Goal: Transaction & Acquisition: Obtain resource

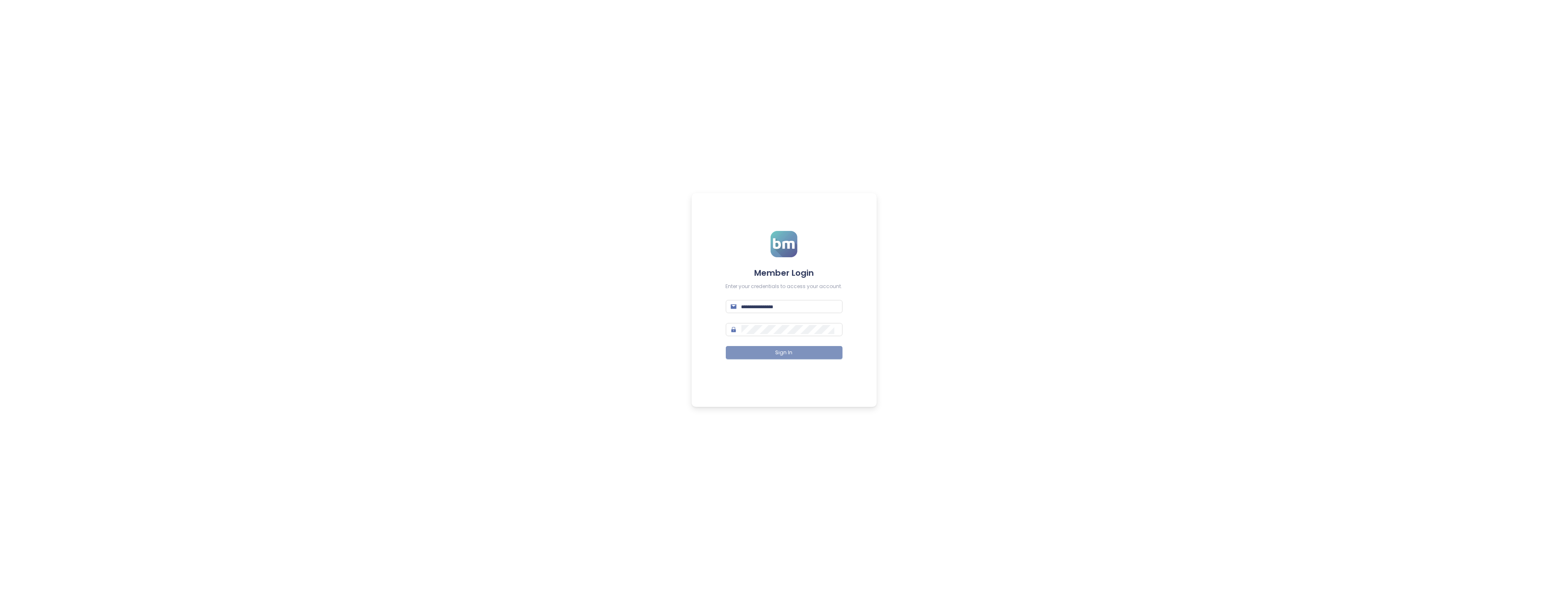
type input "**********"
click at [771, 350] on button "Sign In" at bounding box center [784, 353] width 117 height 13
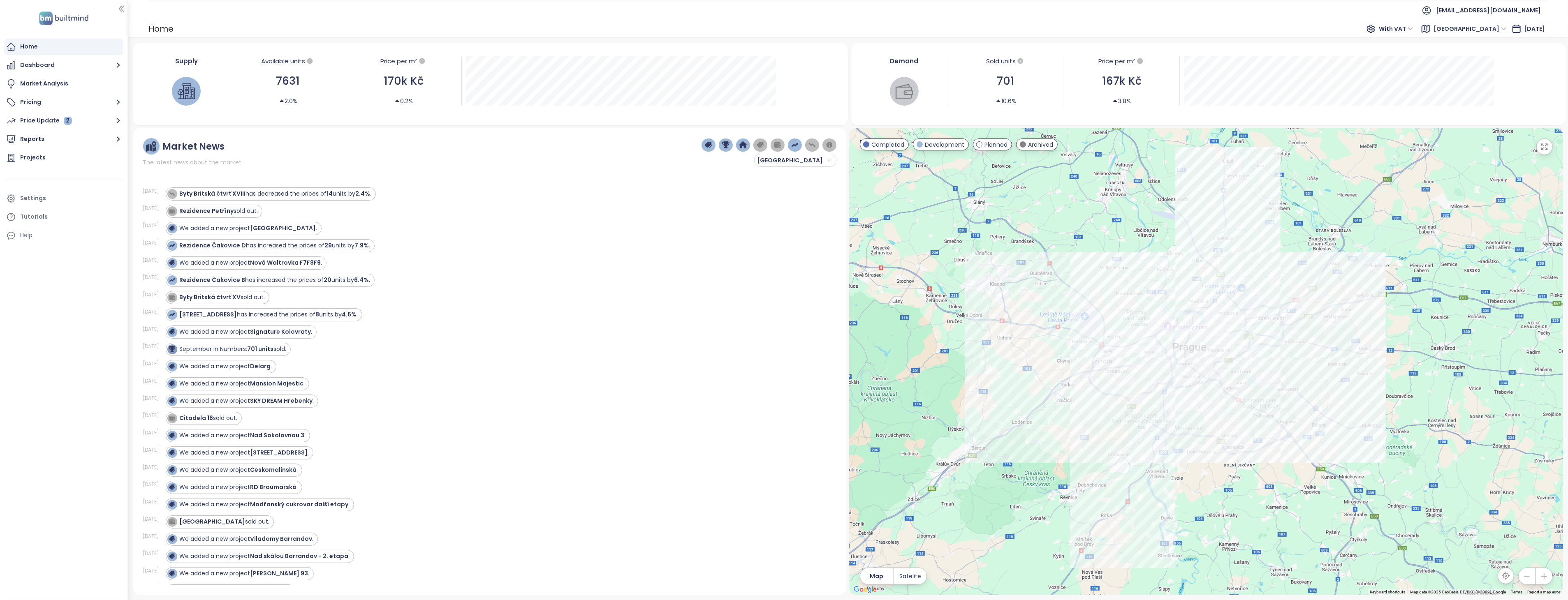
click at [1418, 30] on div "With VAT" at bounding box center [1397, 29] width 42 height 13
click at [1495, 30] on div "[GEOGRAPHIC_DATA]" at bounding box center [1471, 29] width 81 height 13
click at [1494, 30] on div "[GEOGRAPHIC_DATA]" at bounding box center [1471, 29] width 81 height 13
click at [69, 66] on button "Dashboard" at bounding box center [64, 66] width 119 height 17
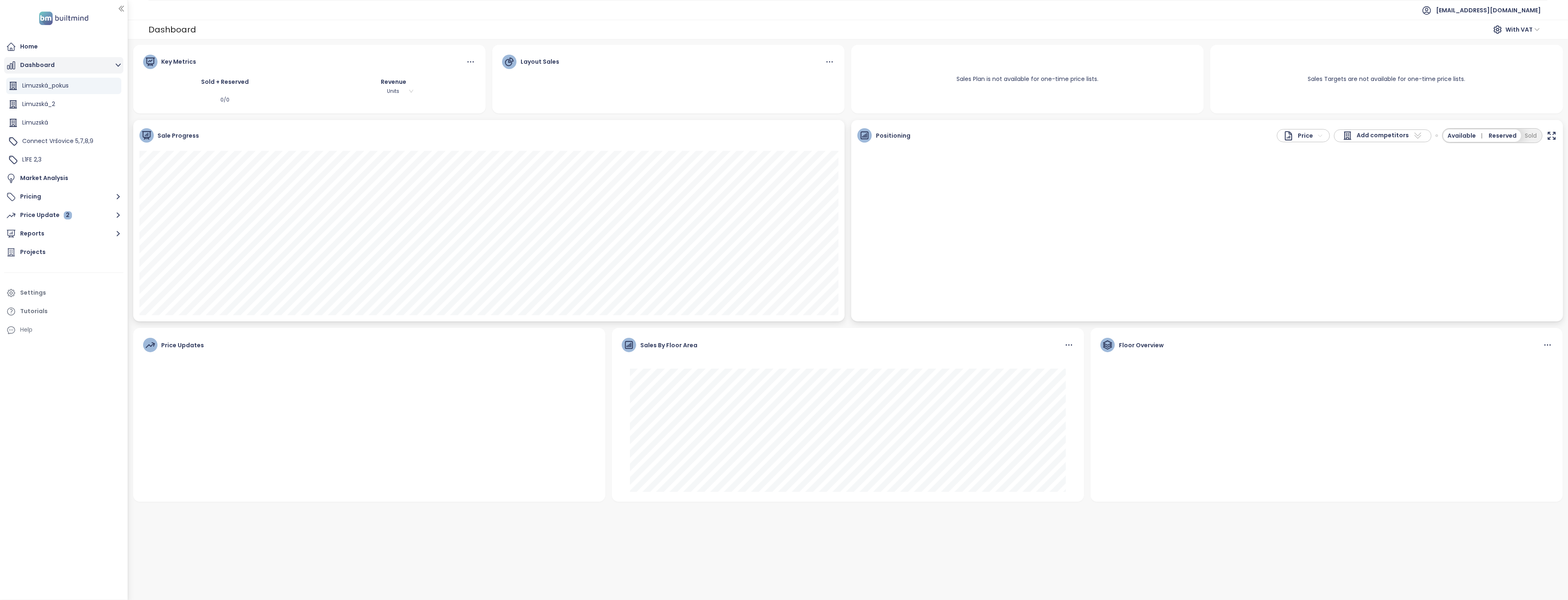
click at [45, 71] on button "Dashboard" at bounding box center [64, 66] width 119 height 17
click at [50, 65] on button "Dashboard" at bounding box center [64, 66] width 119 height 17
click at [55, 49] on div "Home" at bounding box center [64, 47] width 119 height 17
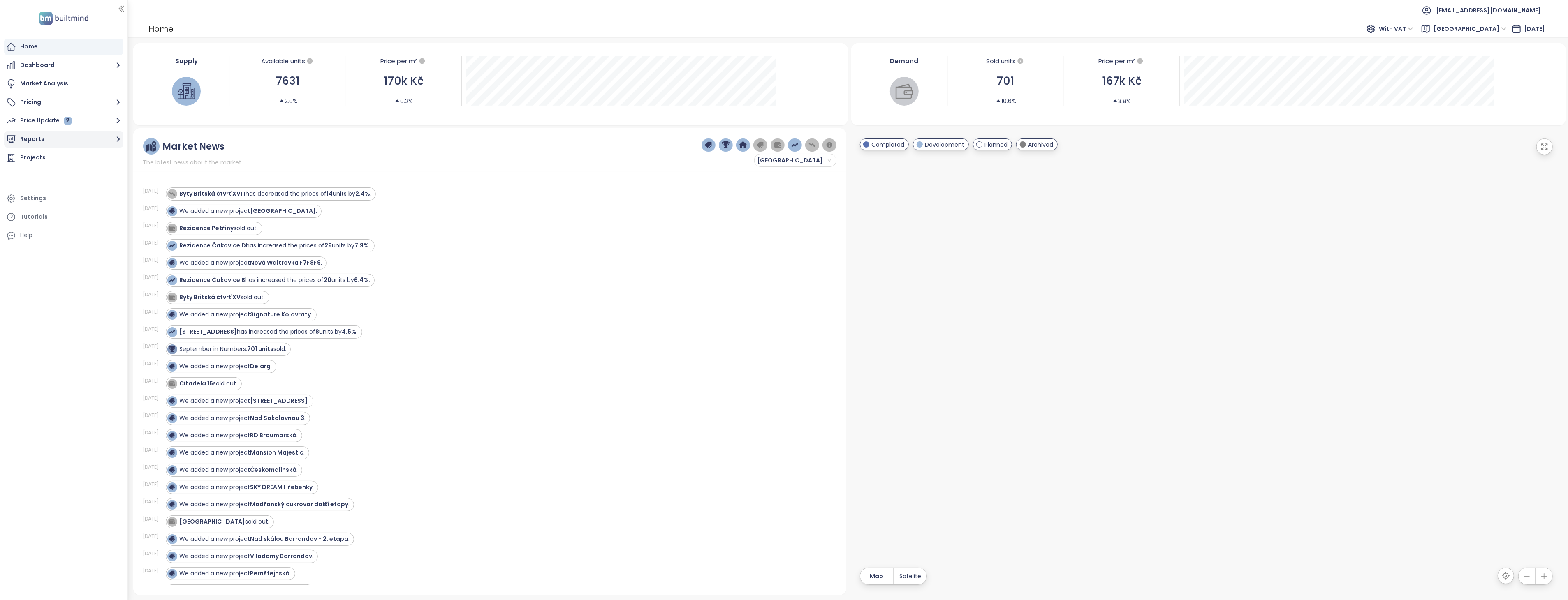
click at [39, 139] on button "Reports" at bounding box center [64, 139] width 119 height 17
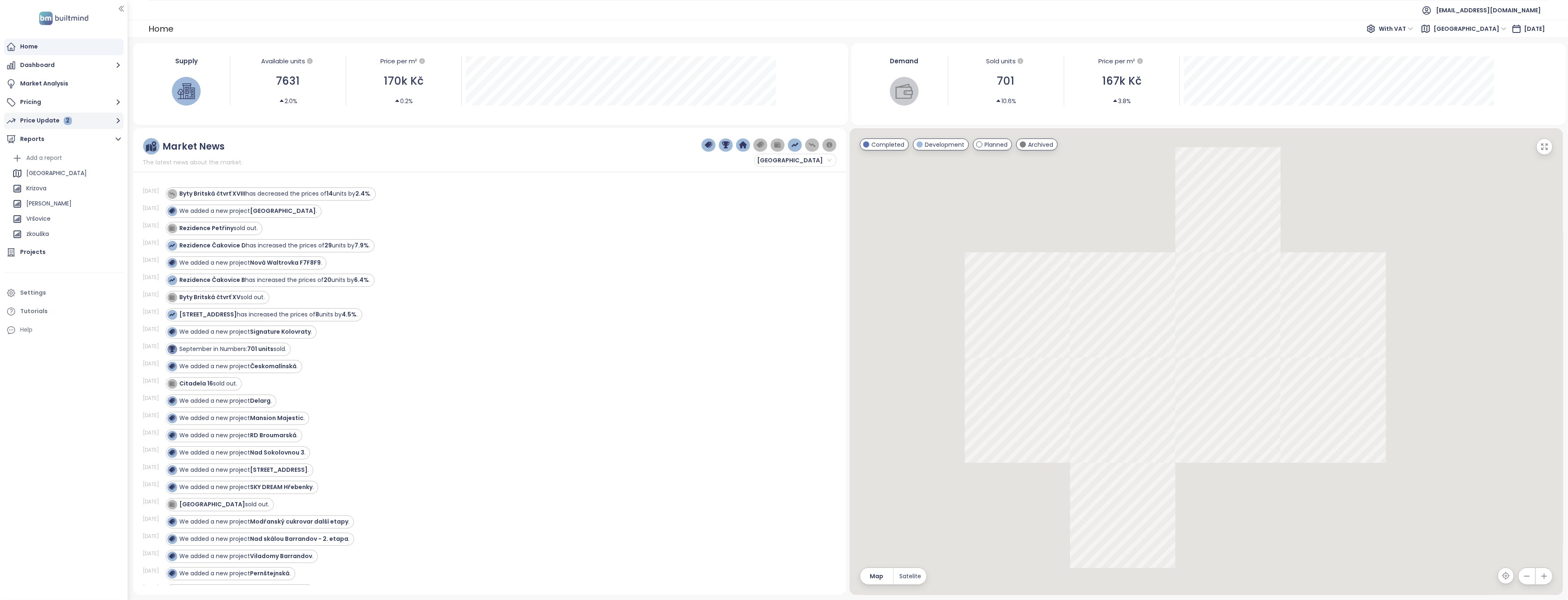
click at [44, 124] on div "Price Update 2" at bounding box center [46, 121] width 52 height 10
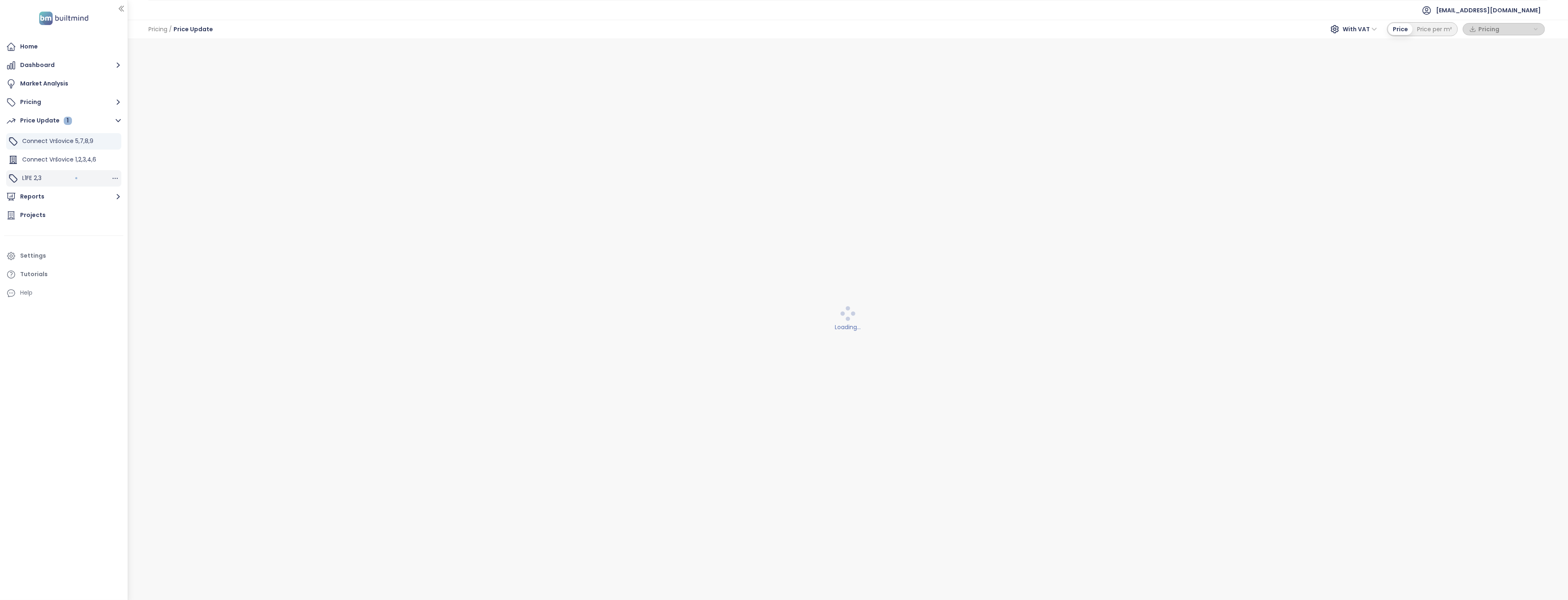
click at [58, 178] on div "L1FE 2,3" at bounding box center [63, 179] width 115 height 17
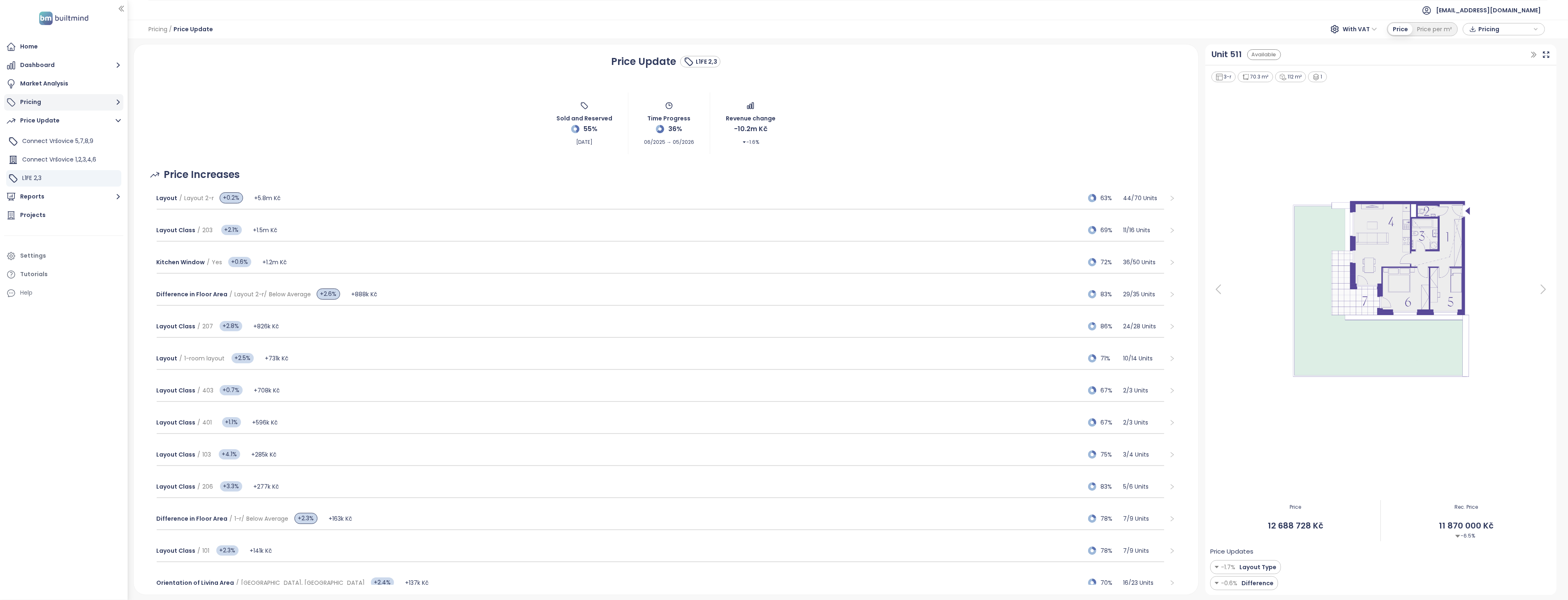
click at [28, 97] on button "Pricing" at bounding box center [64, 103] width 119 height 17
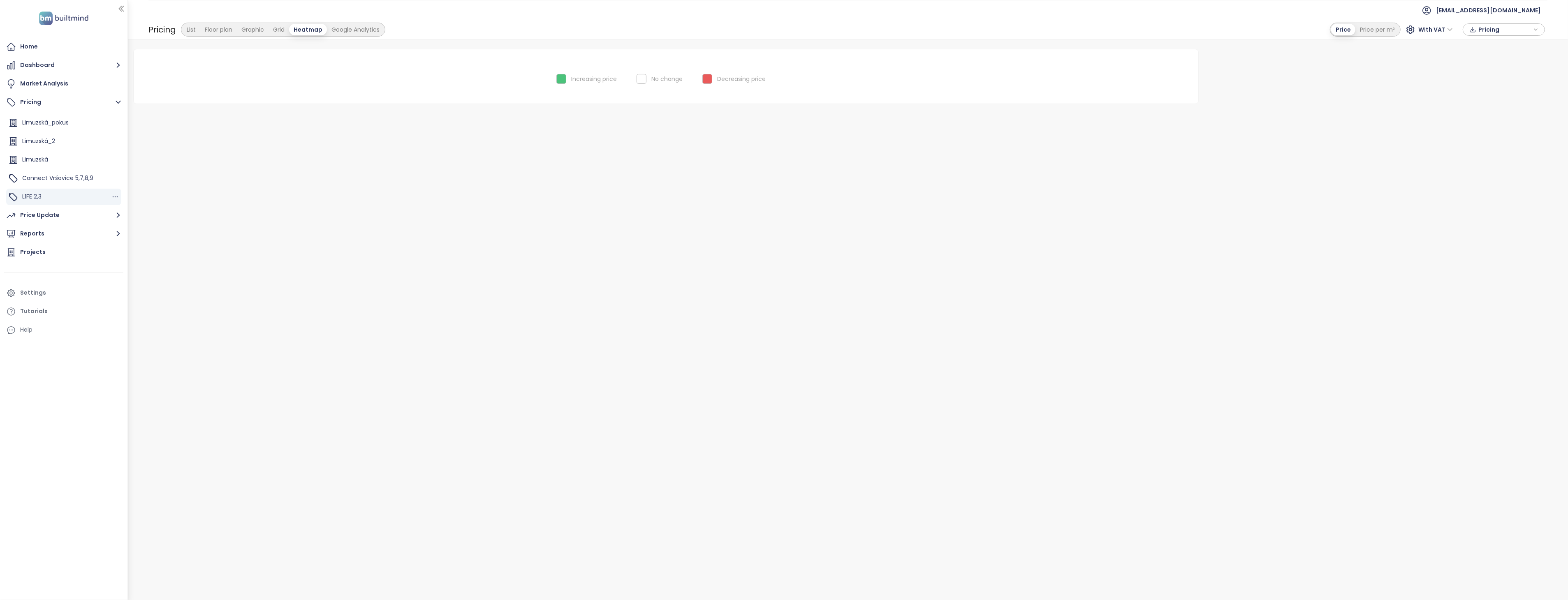
click at [45, 194] on div "L1FE 2,3" at bounding box center [63, 197] width 115 height 17
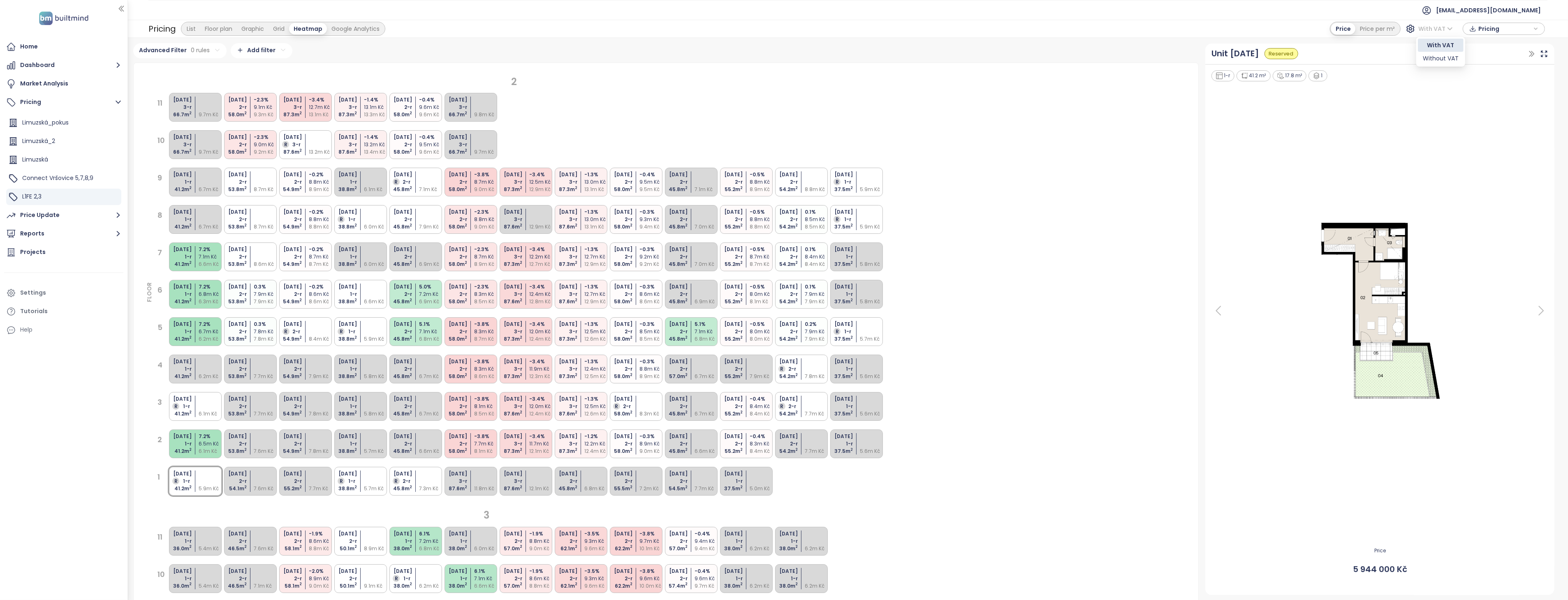
click at [1439, 28] on span "With VAT" at bounding box center [1435, 29] width 34 height 13
click at [1436, 42] on div "With VAT" at bounding box center [1440, 45] width 36 height 9
click at [1534, 26] on icon "button" at bounding box center [1536, 29] width 5 height 13
click at [1494, 67] on span "Download" at bounding box center [1495, 70] width 31 height 9
click at [42, 180] on span "Connect Vršovice 5,7,8,9" at bounding box center [57, 178] width 71 height 8
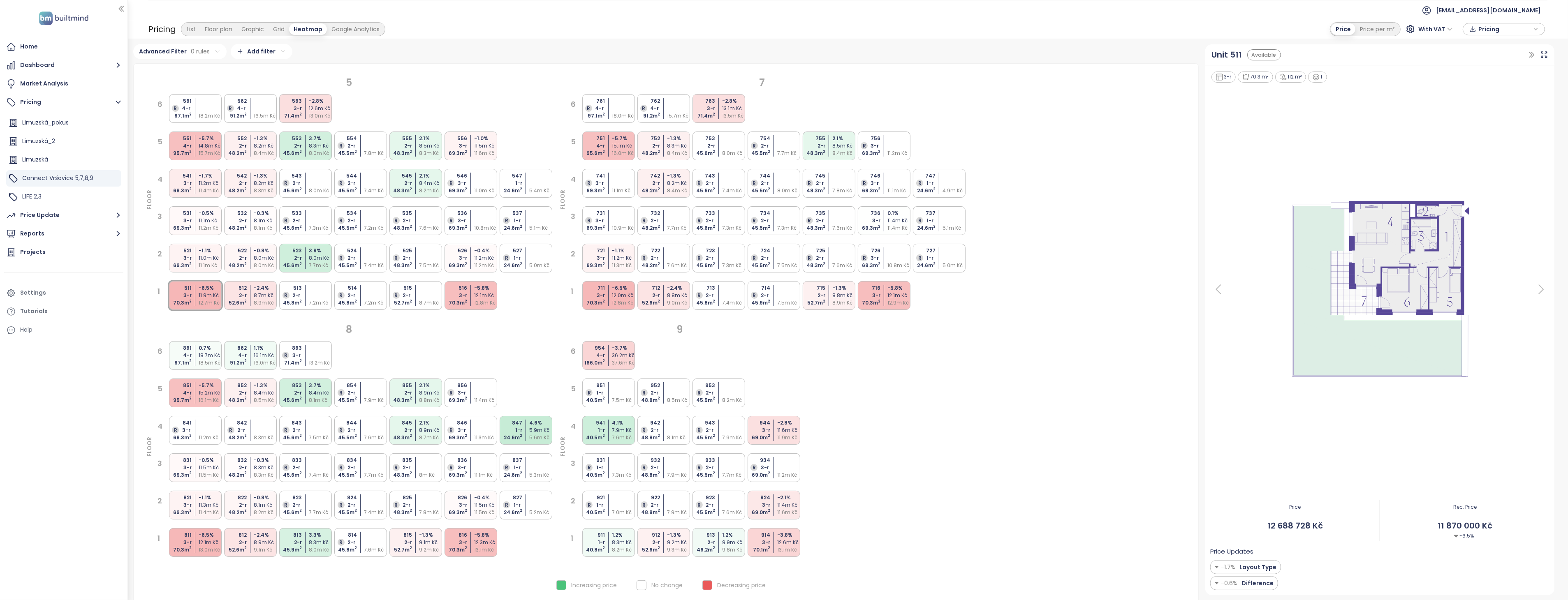
click at [1499, 26] on span "Pricing" at bounding box center [1504, 29] width 53 height 13
click at [1493, 67] on span "Download" at bounding box center [1495, 70] width 31 height 9
click at [61, 181] on span "Connect Vršovice 1,2,3,4,6" at bounding box center [59, 178] width 74 height 8
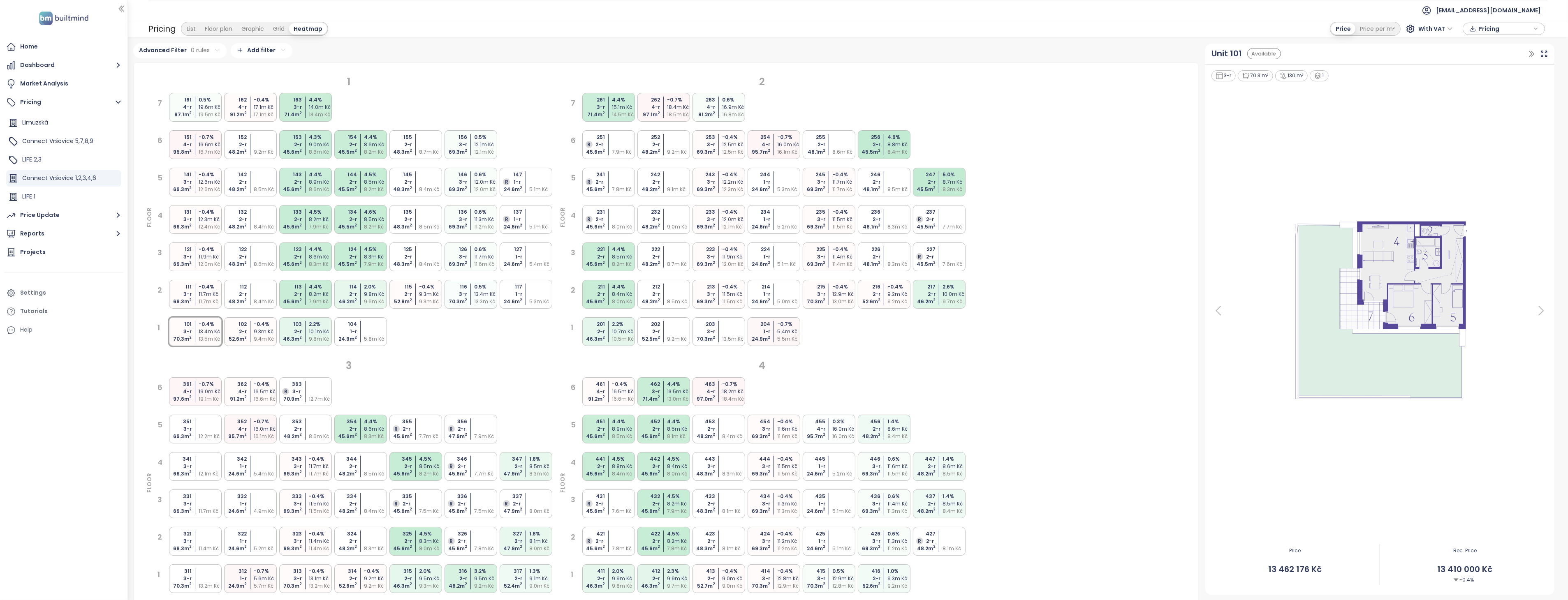
click at [1487, 28] on span "Pricing" at bounding box center [1504, 29] width 53 height 13
click at [1492, 72] on span "Download" at bounding box center [1495, 70] width 31 height 9
